Goal: Register for event/course

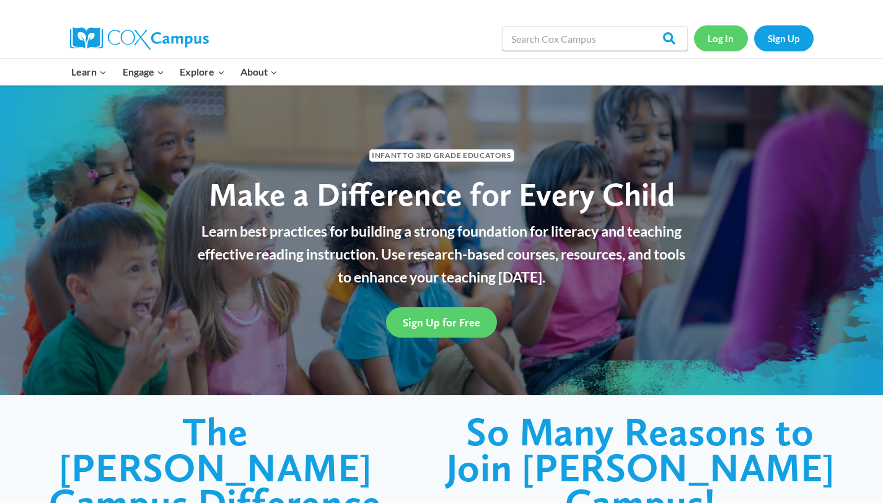
click at [719, 49] on link "Log In" at bounding box center [721, 37] width 54 height 25
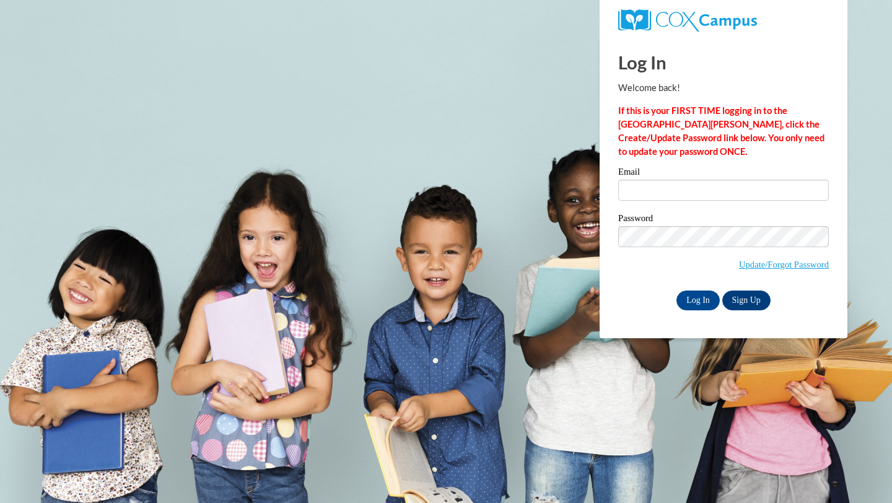
type input "Cbowmer1@ivytech.edu"
click at [694, 292] on input "Log In" at bounding box center [697, 301] width 43 height 20
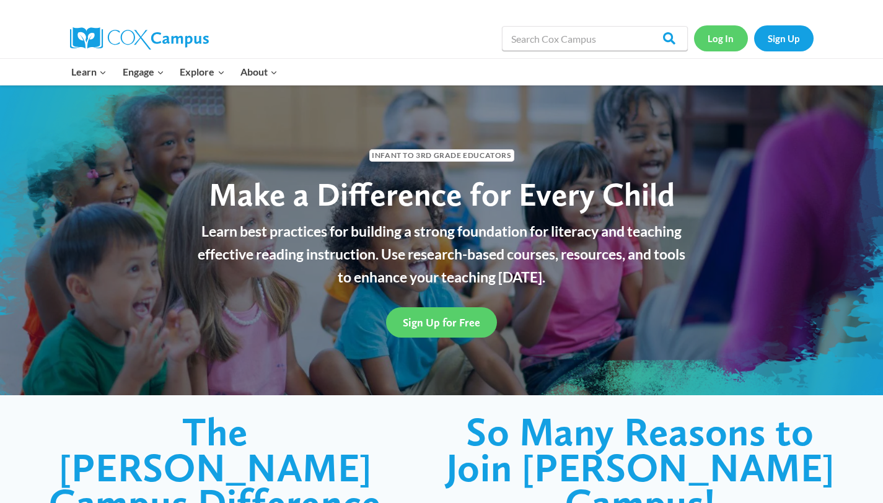
click at [717, 38] on link "Log In" at bounding box center [721, 37] width 54 height 25
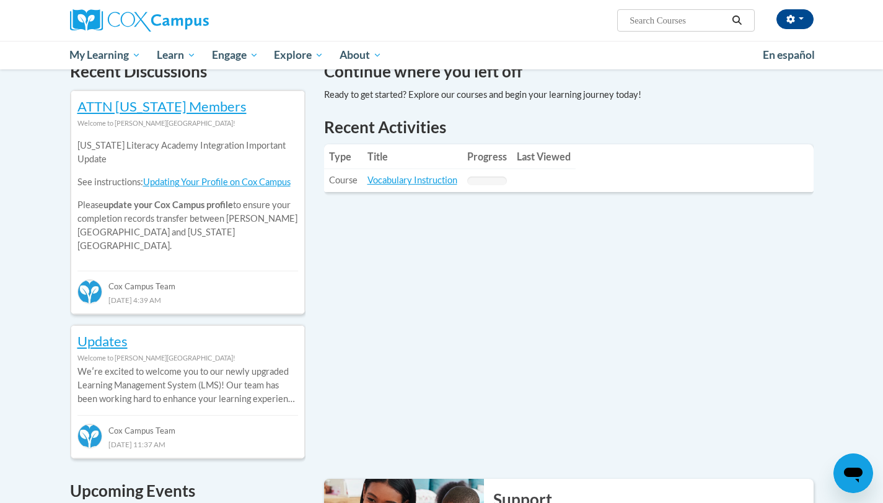
scroll to position [396, 0]
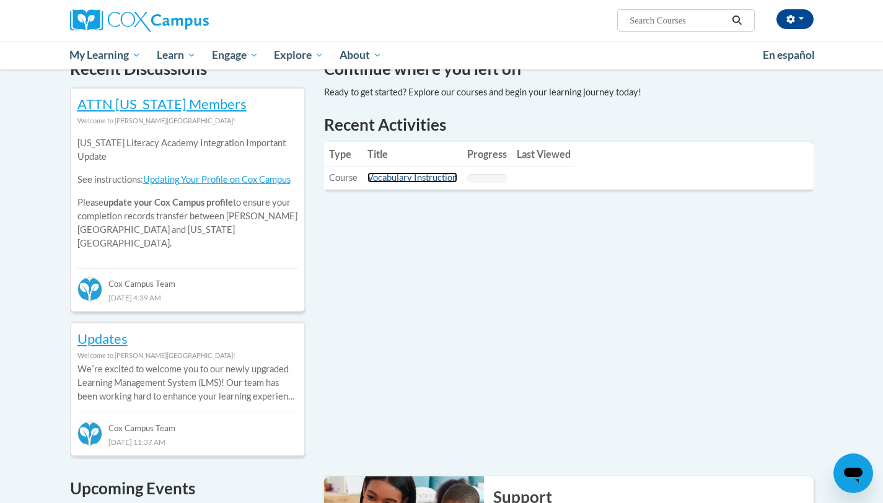
click at [425, 178] on link "Vocabulary Instruction" at bounding box center [412, 177] width 90 height 11
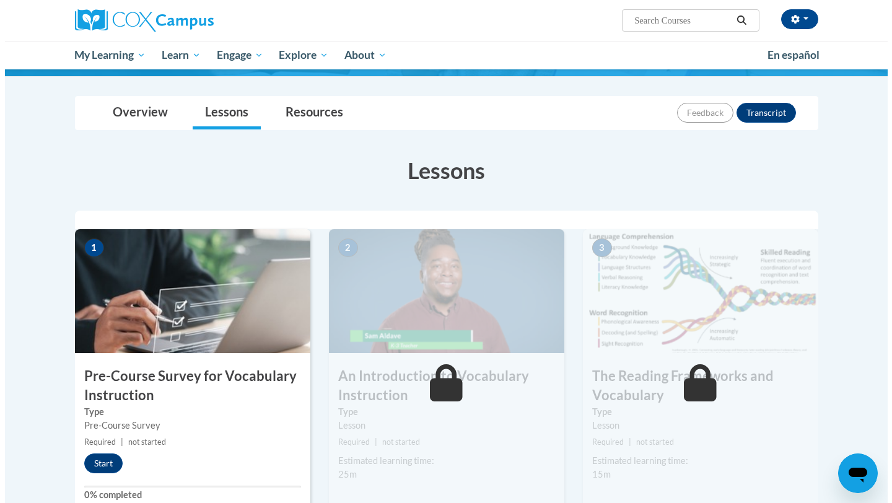
scroll to position [115, 0]
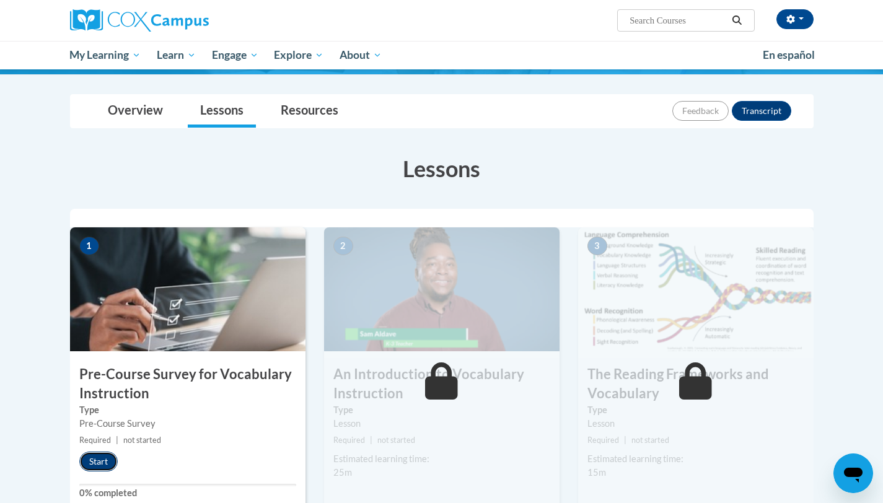
click at [95, 455] on button "Start" at bounding box center [98, 462] width 38 height 20
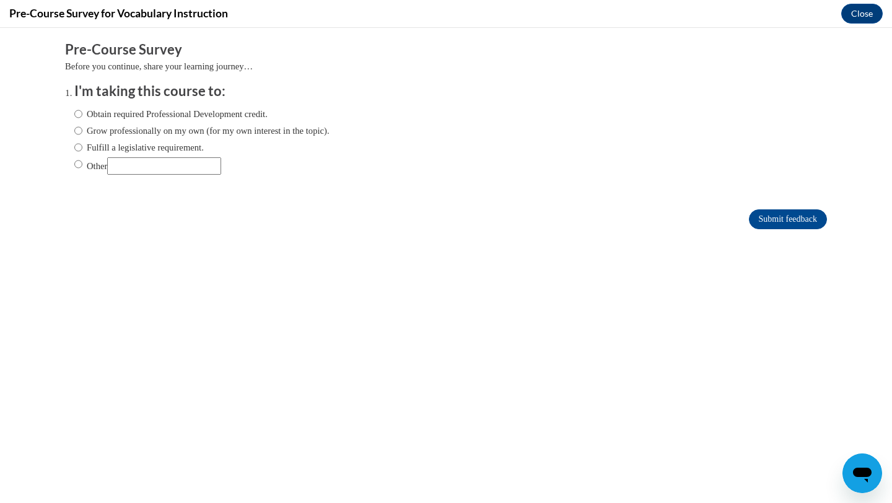
scroll to position [0, 0]
click at [157, 128] on label "Grow professionally on my own (for my own interest in the topic)." at bounding box center [201, 131] width 255 height 14
click at [82, 128] on input "Grow professionally on my own (for my own interest in the topic)." at bounding box center [78, 131] width 8 height 14
radio input "true"
click at [175, 115] on label "Obtain required Professional Development credit." at bounding box center [170, 114] width 193 height 14
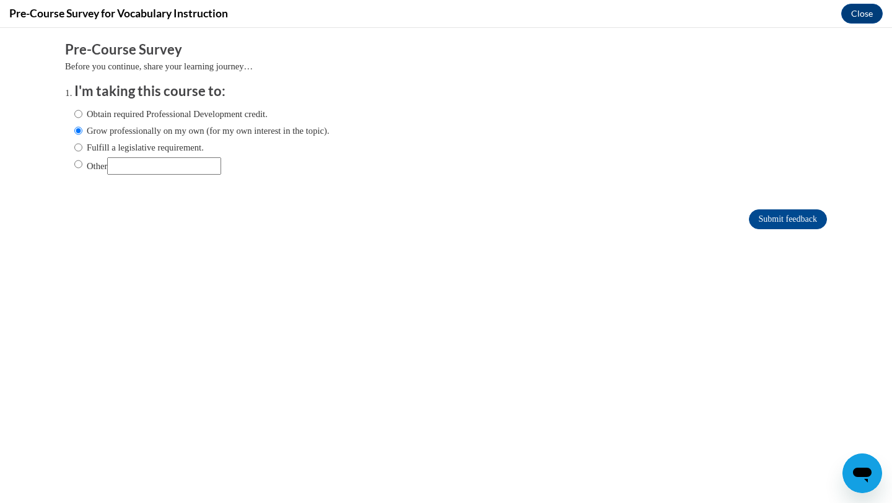
click at [82, 115] on input "Obtain required Professional Development credit." at bounding box center [78, 114] width 8 height 14
radio input "true"
click at [806, 218] on input "Submit feedback" at bounding box center [788, 219] width 78 height 20
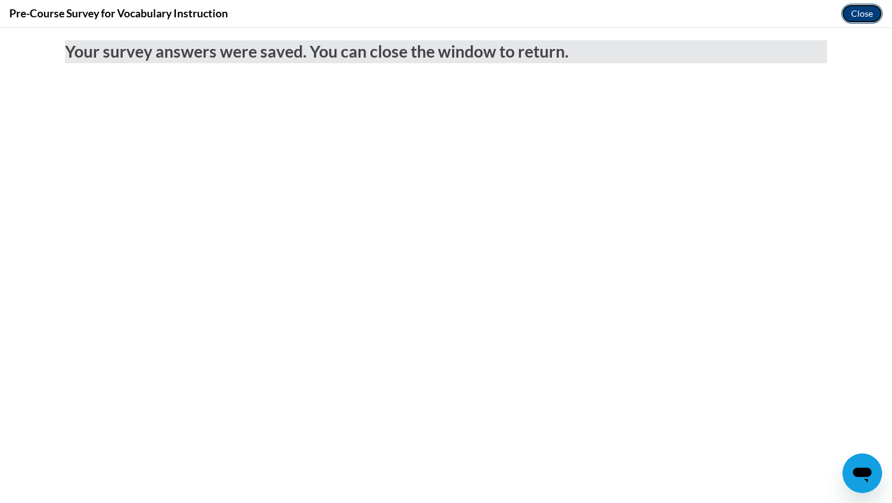
click at [849, 12] on button "Close" at bounding box center [862, 14] width 42 height 20
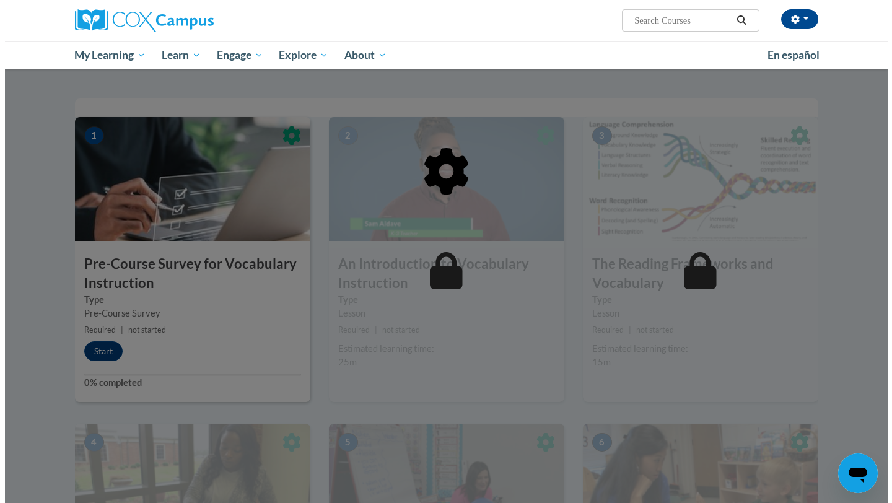
scroll to position [228, 0]
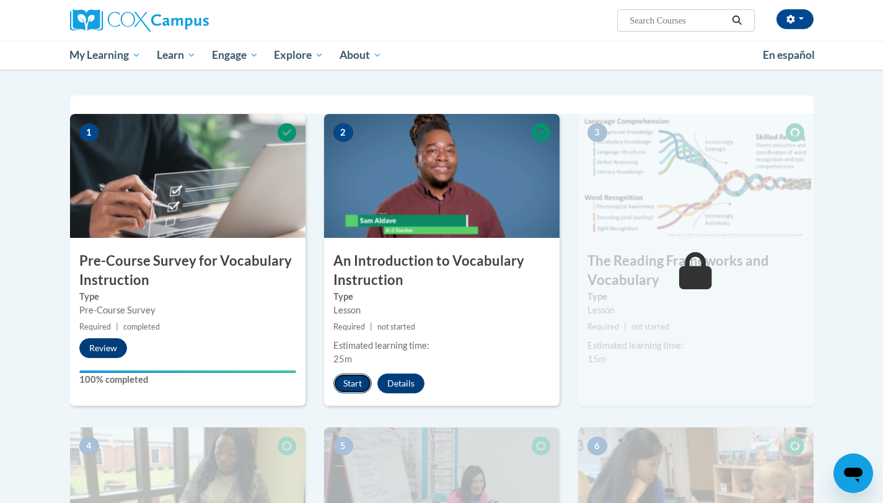
click at [352, 383] on button "Start" at bounding box center [352, 384] width 38 height 20
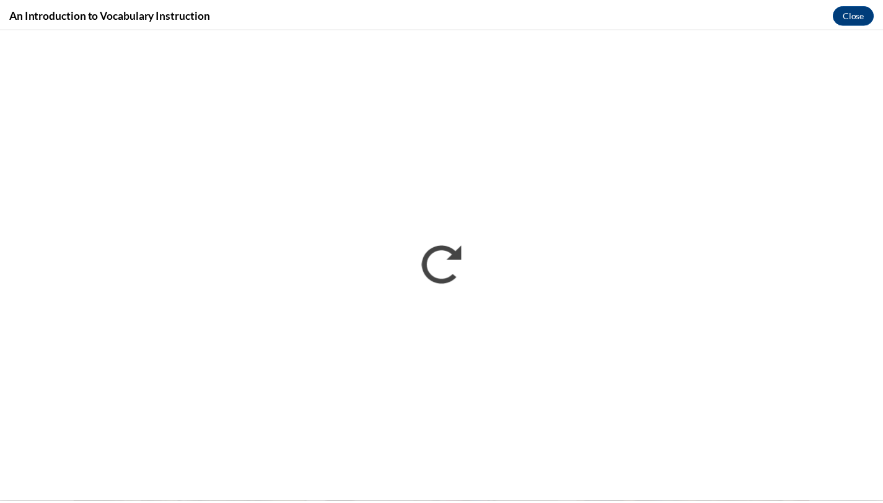
scroll to position [0, 0]
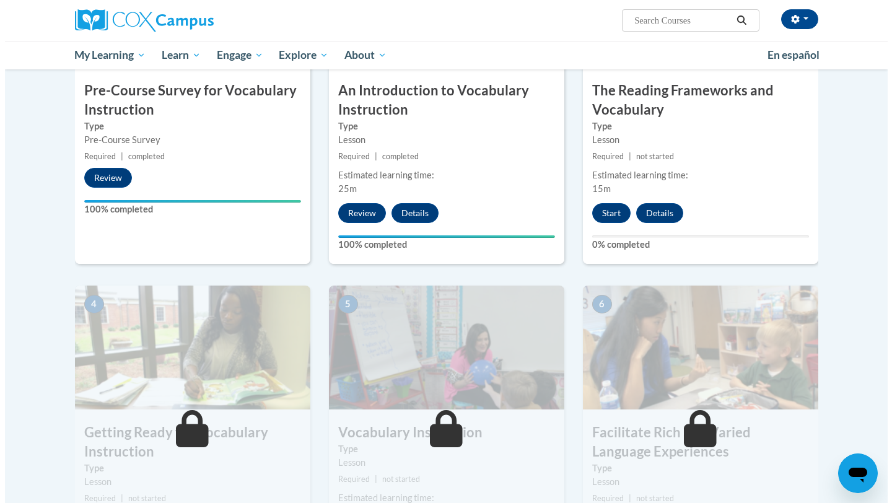
scroll to position [387, 0]
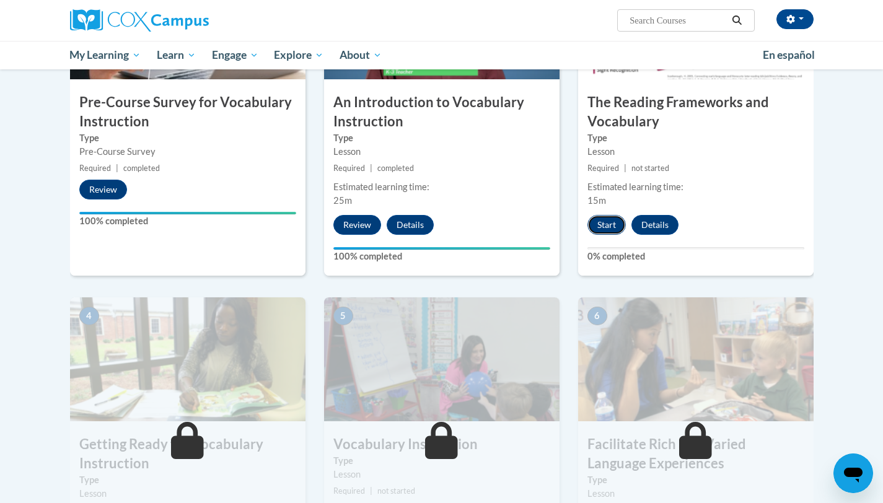
click at [598, 225] on button "Start" at bounding box center [606, 225] width 38 height 20
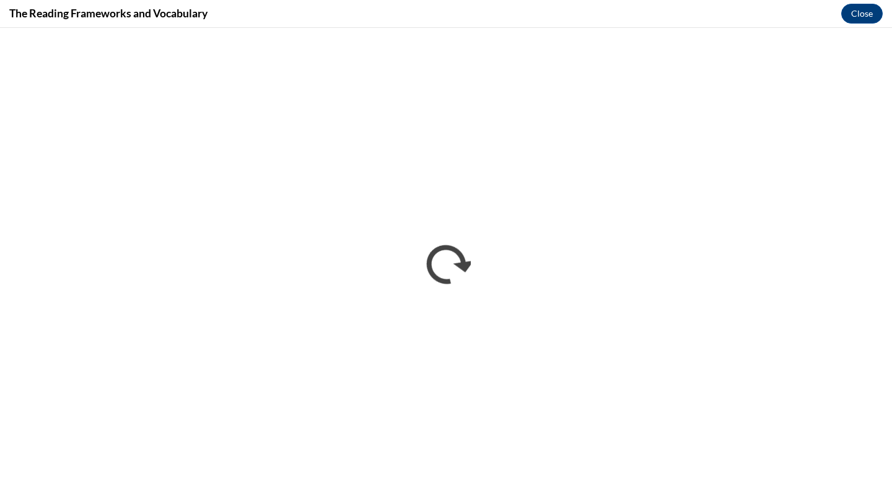
scroll to position [0, 0]
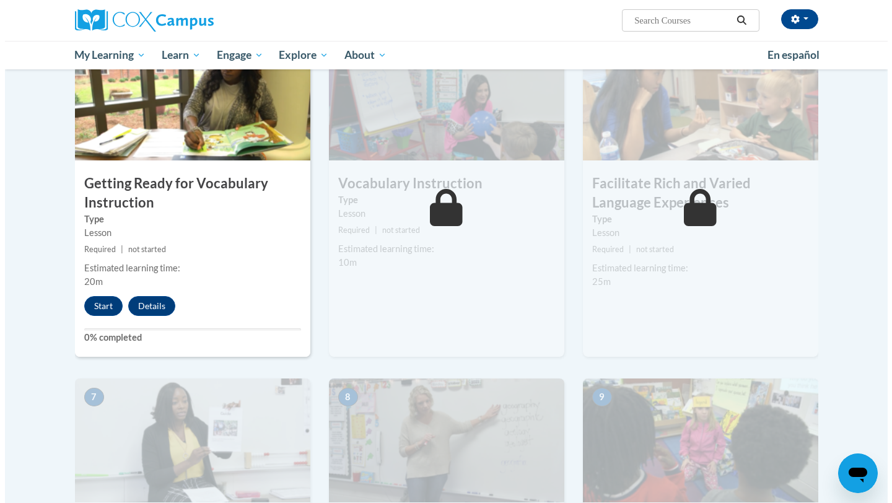
scroll to position [644, 0]
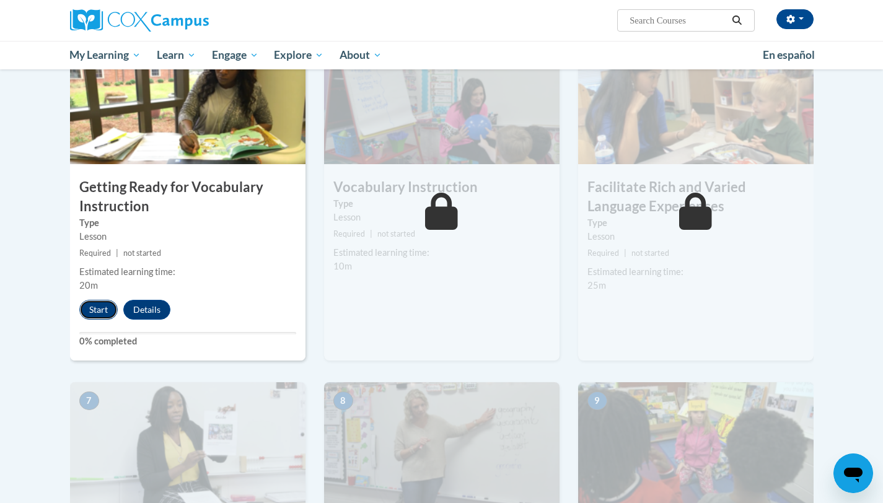
click at [100, 310] on button "Start" at bounding box center [98, 310] width 38 height 20
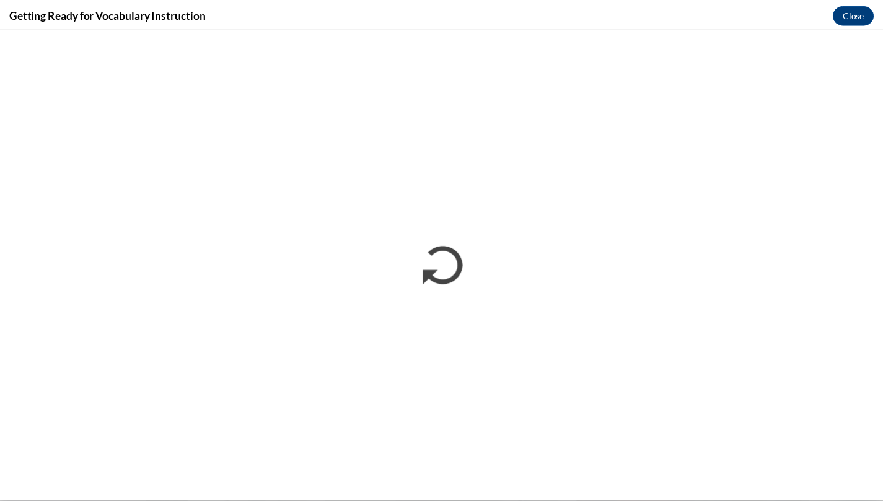
scroll to position [0, 0]
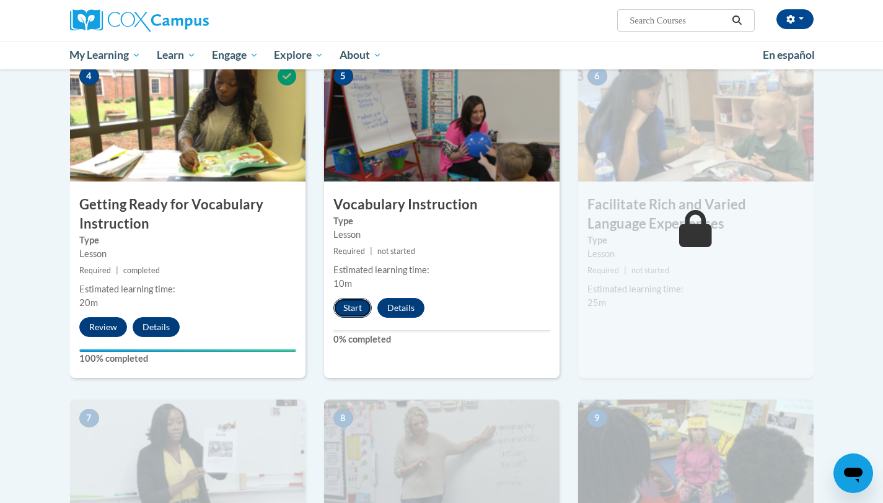
click at [347, 312] on button "Start" at bounding box center [352, 308] width 38 height 20
